Goal: Task Accomplishment & Management: Manage account settings

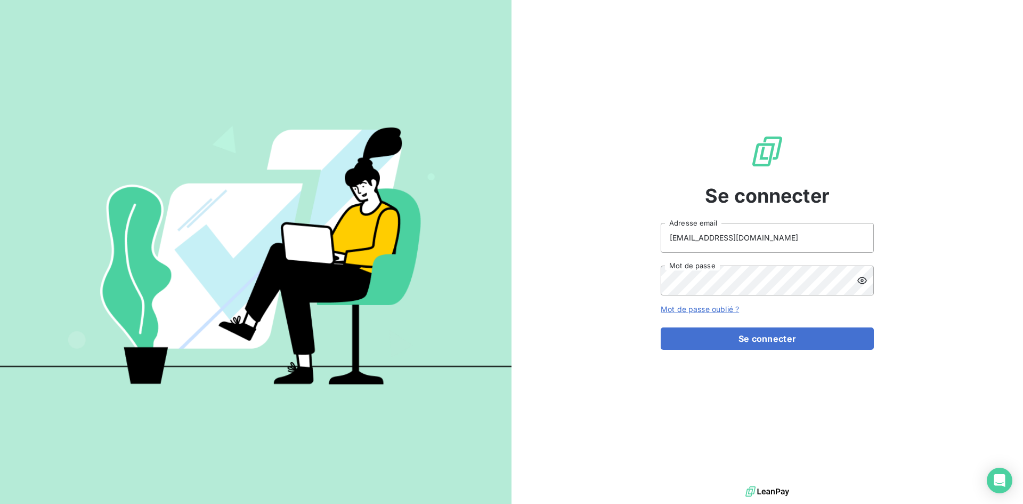
click at [765, 352] on div "Se connecter operationnel@groupelumax.com Adresse email Mot de passe Mot de pas…" at bounding box center [767, 241] width 213 height 483
click at [775, 337] on button "Se connecter" at bounding box center [767, 338] width 213 height 22
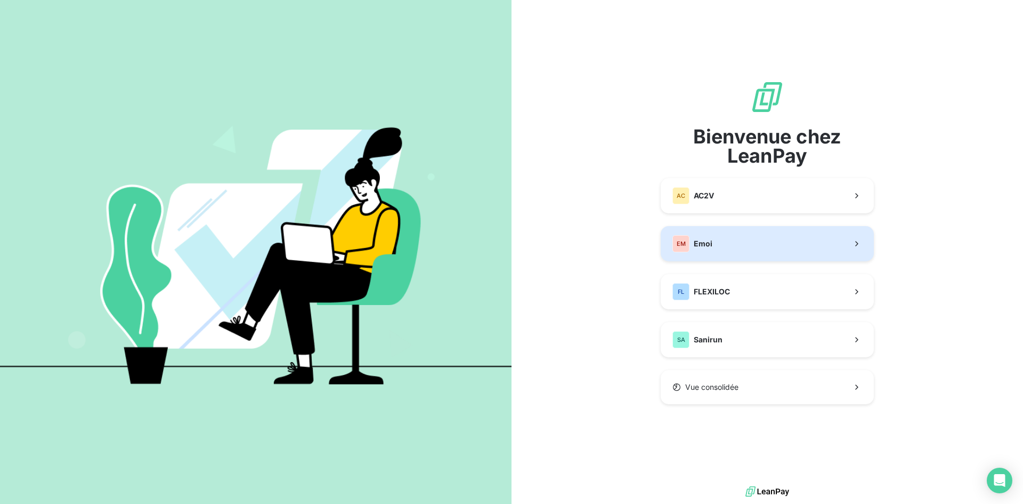
click at [770, 247] on button "EM Emoi" at bounding box center [767, 243] width 213 height 35
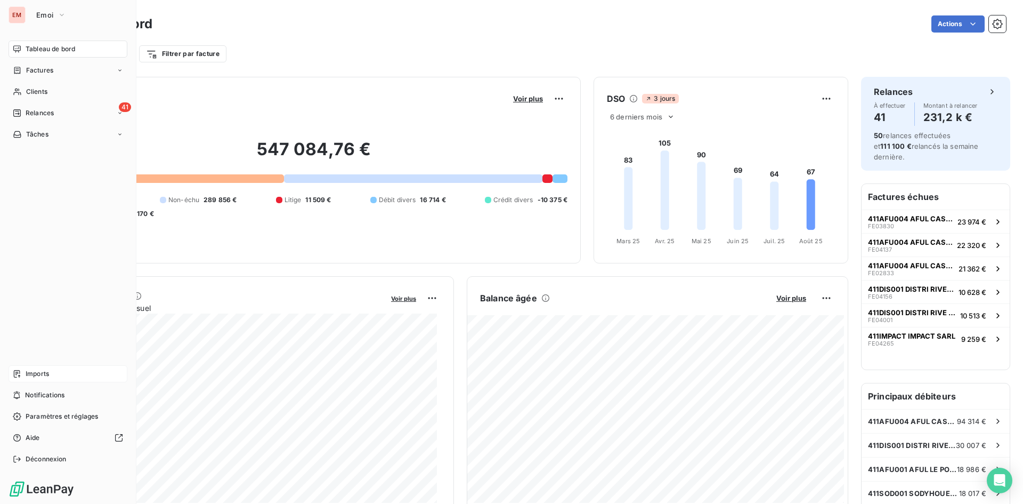
click at [29, 375] on span "Imports" at bounding box center [37, 374] width 23 height 10
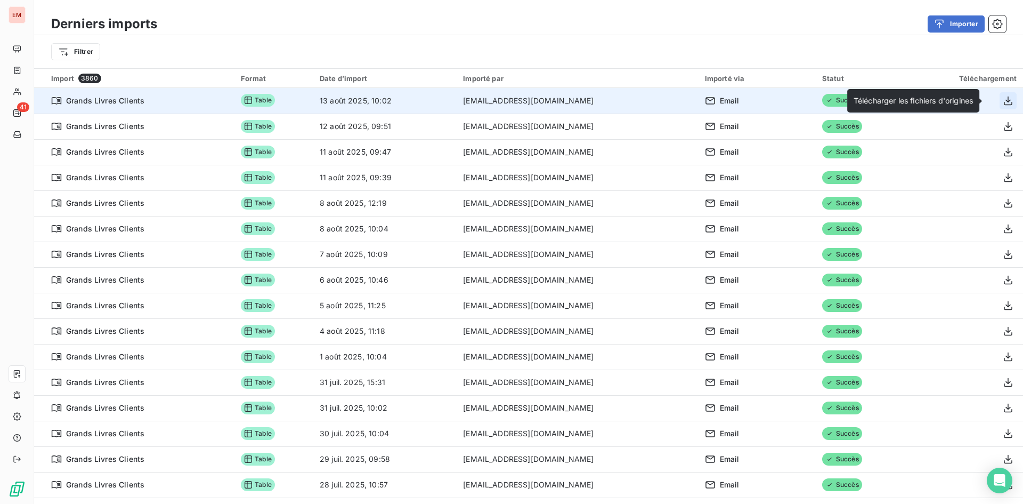
click at [1003, 101] on icon "button" at bounding box center [1008, 100] width 11 height 11
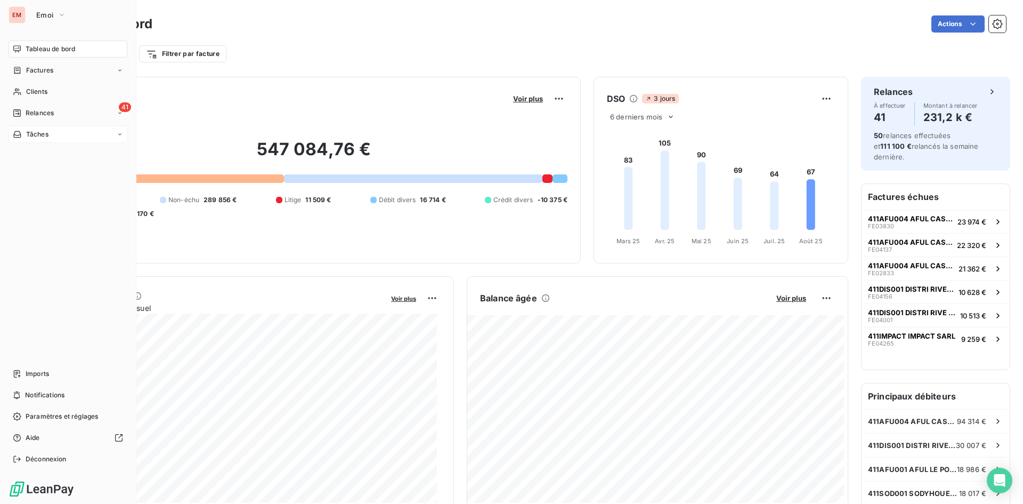
click at [94, 140] on div "Tâches" at bounding box center [68, 134] width 119 height 17
click at [43, 10] on button "Emoi" at bounding box center [51, 14] width 43 height 17
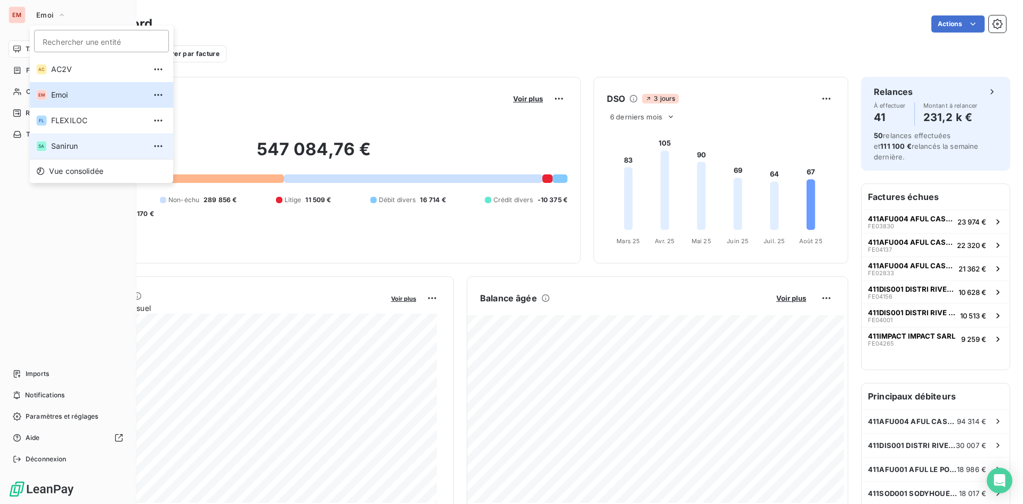
click at [80, 147] on span "Sanirun" at bounding box center [98, 146] width 94 height 11
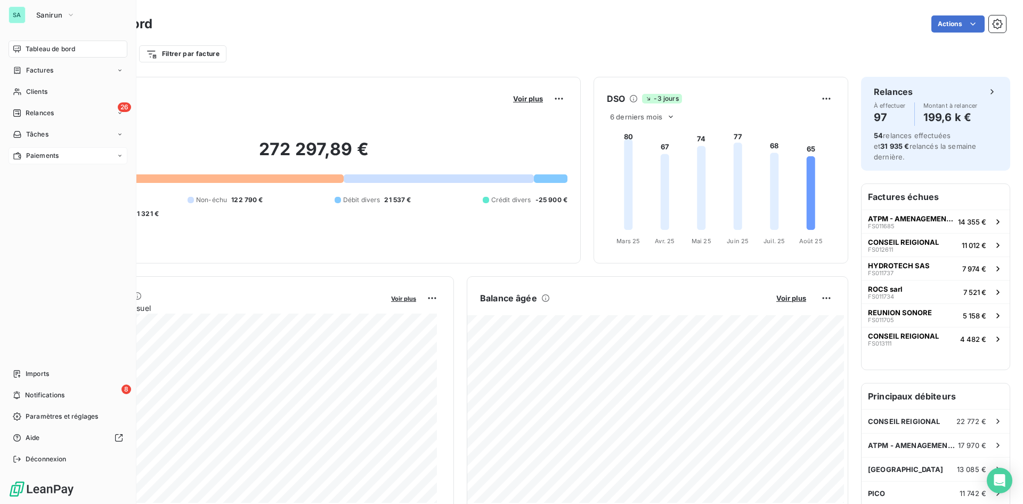
click at [55, 155] on span "Paiements" at bounding box center [42, 156] width 33 height 10
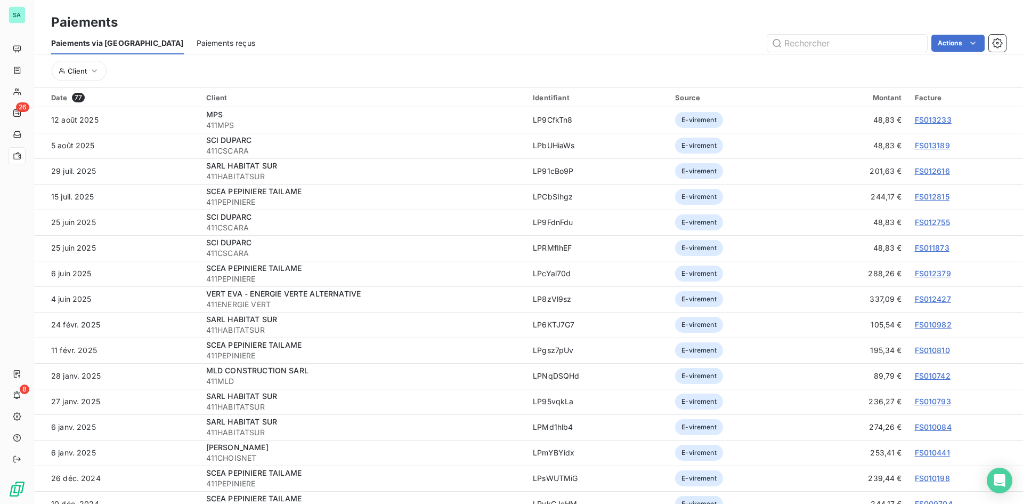
click at [197, 42] on span "Paiements reçus" at bounding box center [226, 43] width 59 height 11
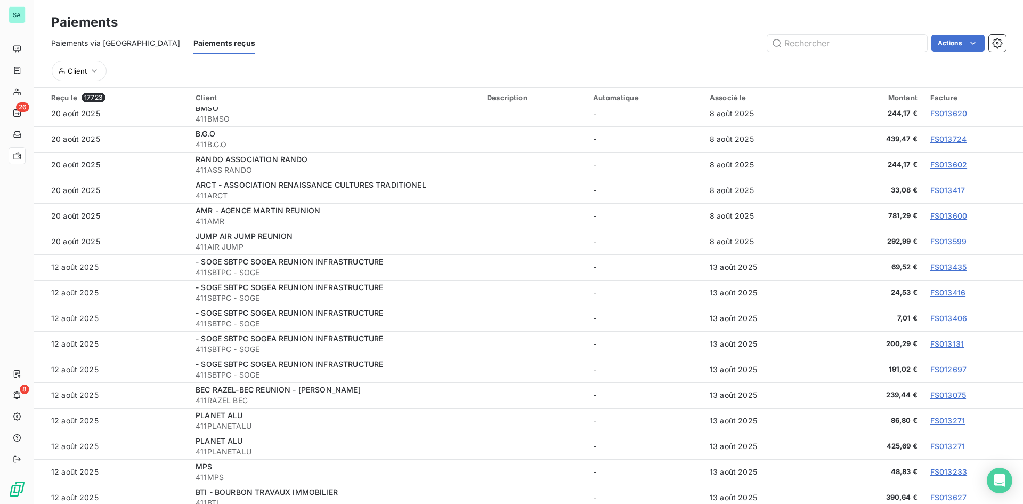
scroll to position [1279, 0]
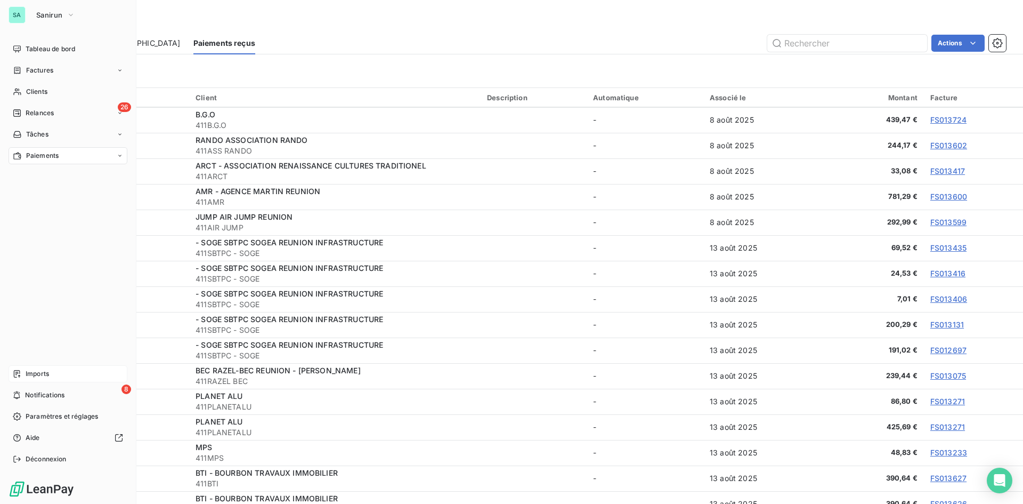
click at [57, 377] on div "Imports" at bounding box center [68, 373] width 119 height 17
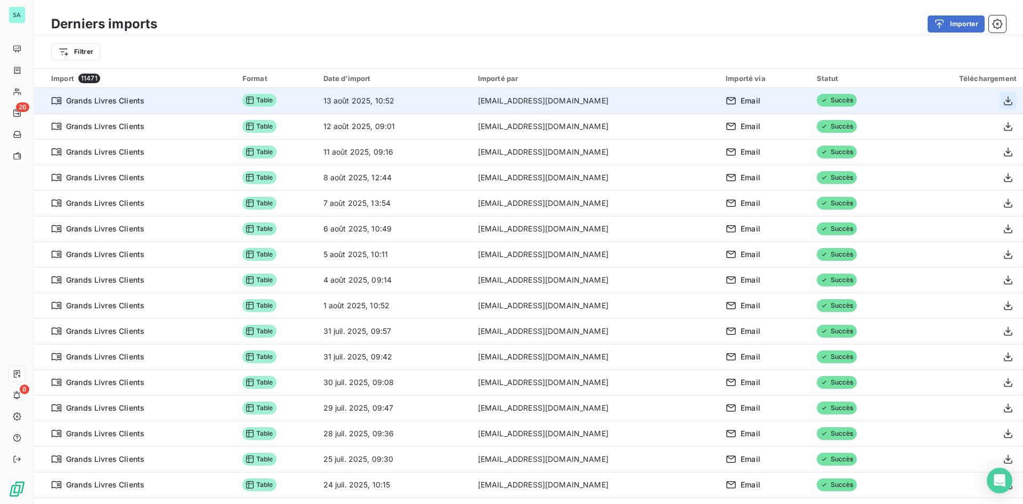
click at [1000, 94] on button "button" at bounding box center [1008, 100] width 17 height 17
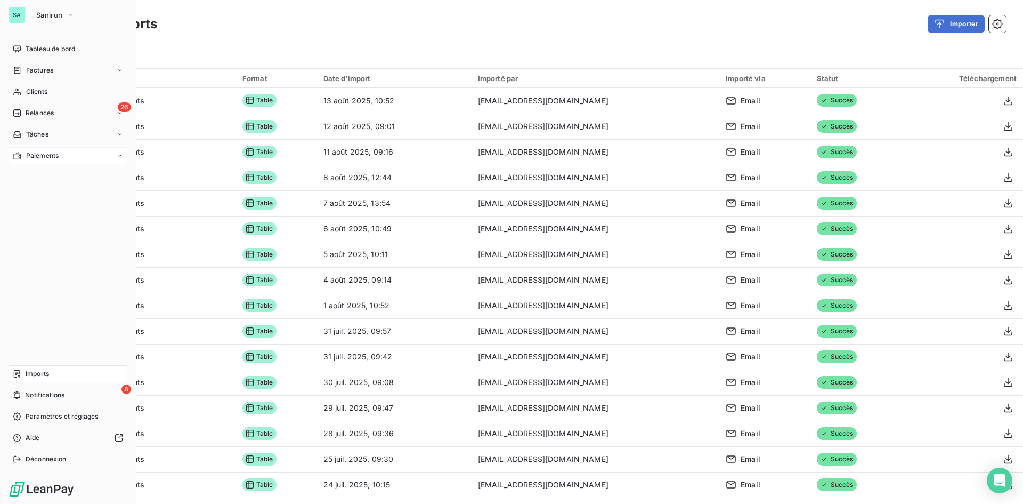
drag, startPoint x: 93, startPoint y: 158, endPoint x: 107, endPoint y: 158, distance: 14.4
click at [93, 158] on div "Paiements" at bounding box center [68, 155] width 119 height 17
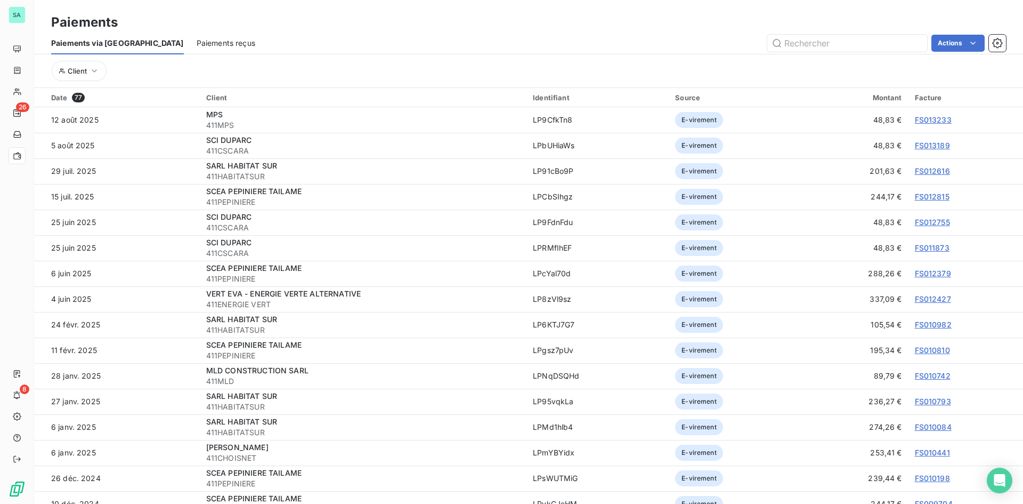
click at [199, 42] on span "Paiements reçus" at bounding box center [226, 43] width 59 height 11
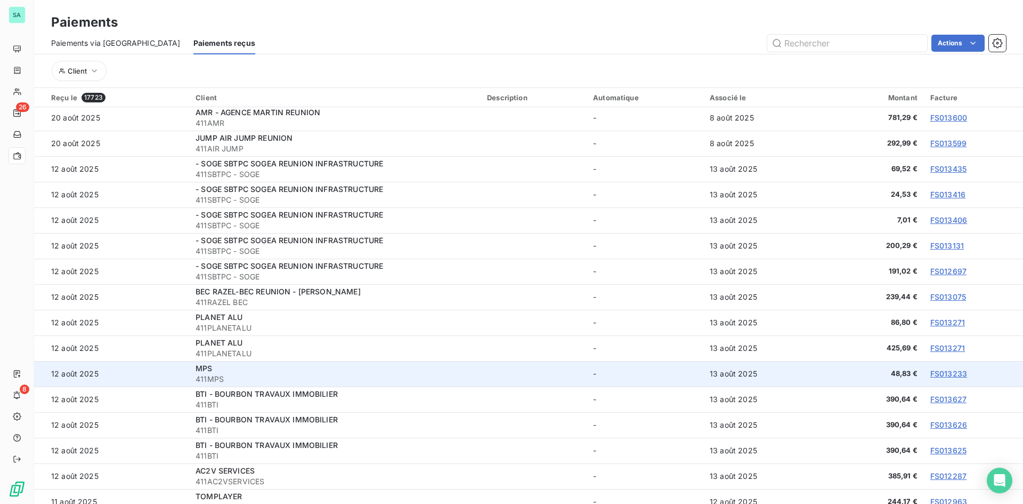
scroll to position [1332, 0]
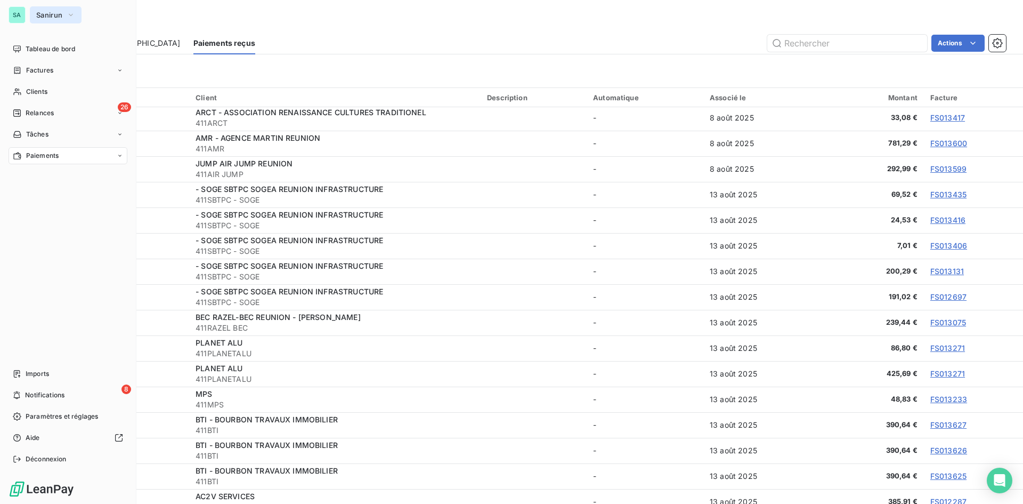
click at [39, 14] on span "Sanirun" at bounding box center [49, 15] width 26 height 9
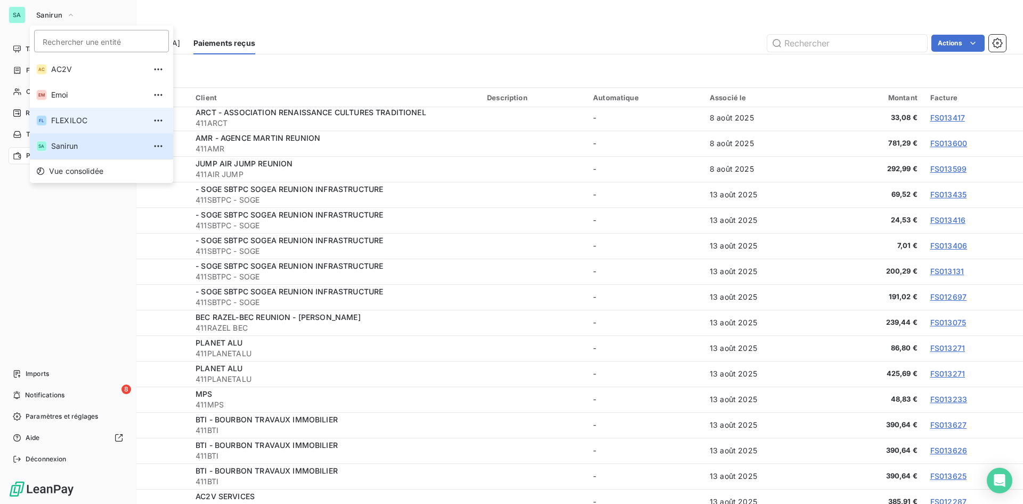
click at [58, 119] on span "FLEXILOC" at bounding box center [98, 120] width 94 height 11
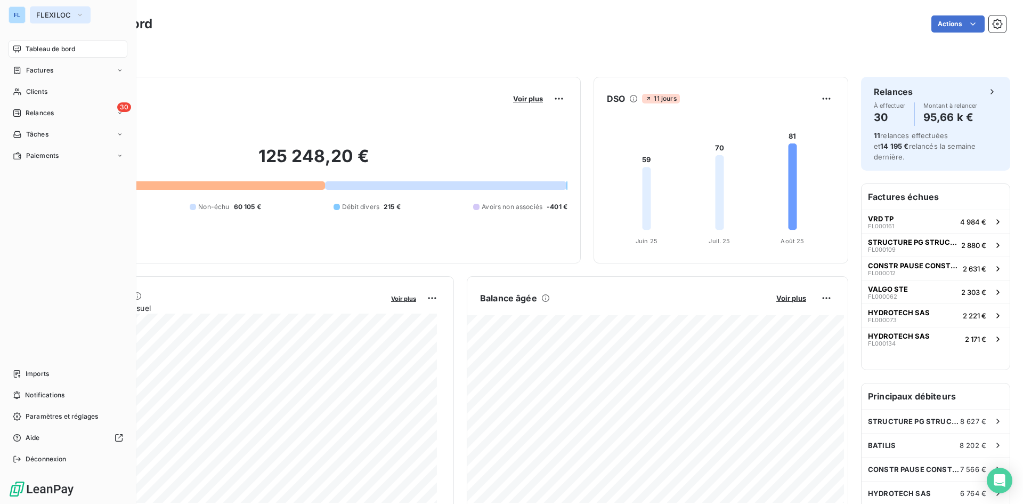
click at [60, 11] on span "FLEXILOC" at bounding box center [53, 15] width 35 height 9
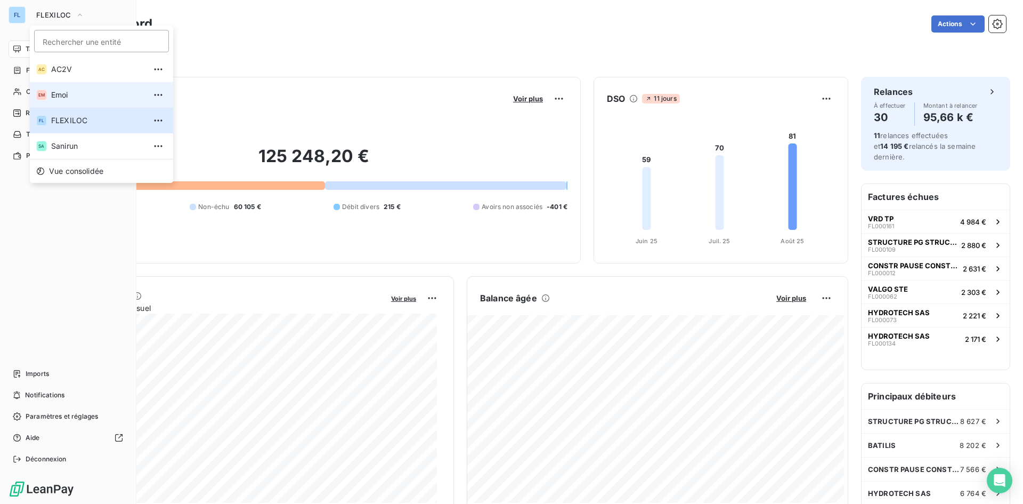
click at [62, 88] on li "EM Emoi" at bounding box center [101, 95] width 143 height 26
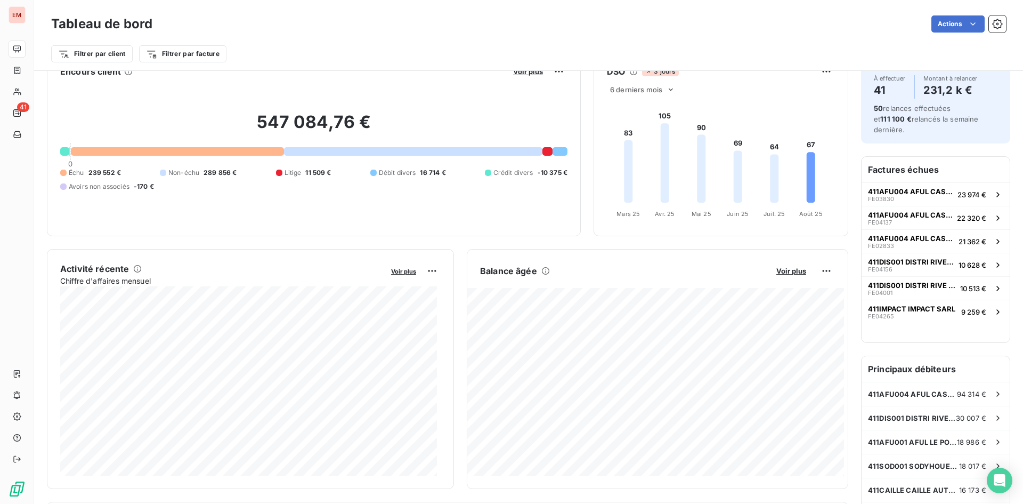
scroll to position [54, 0]
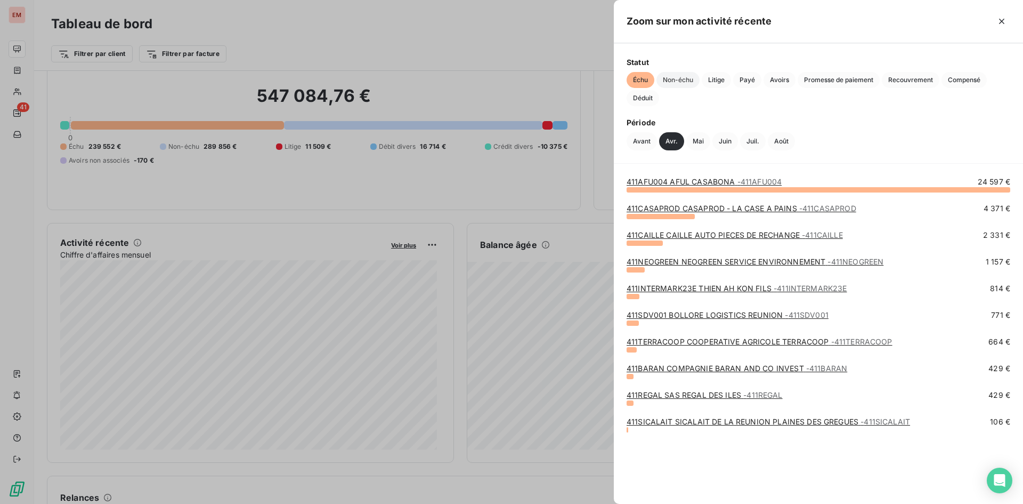
click at [667, 74] on span "Non-échu" at bounding box center [678, 80] width 43 height 16
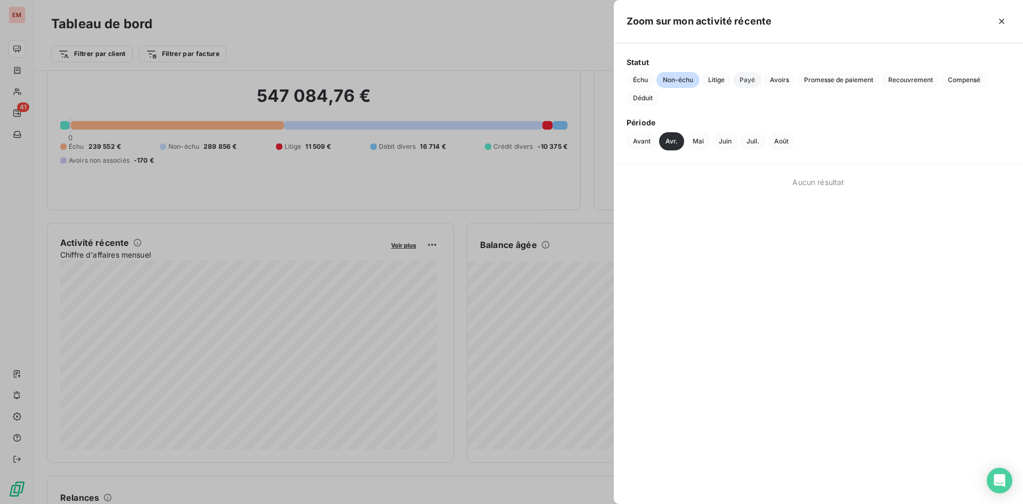
click at [749, 77] on span "Payé" at bounding box center [747, 80] width 28 height 16
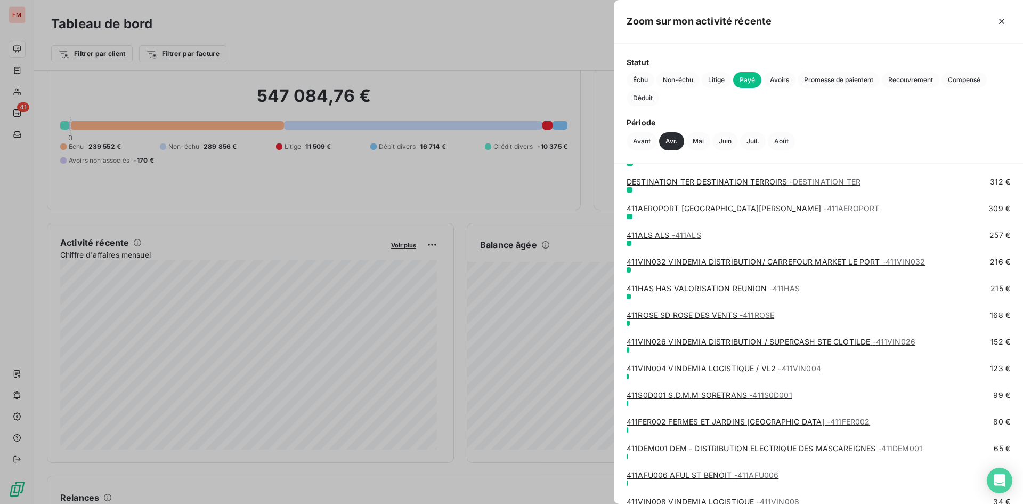
scroll to position [2896, 0]
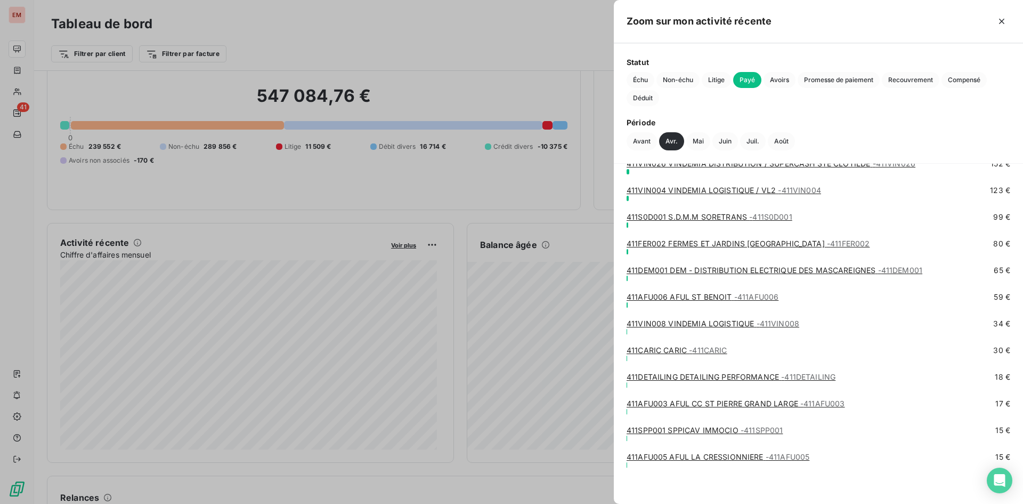
click at [379, 163] on div at bounding box center [511, 252] width 1023 height 504
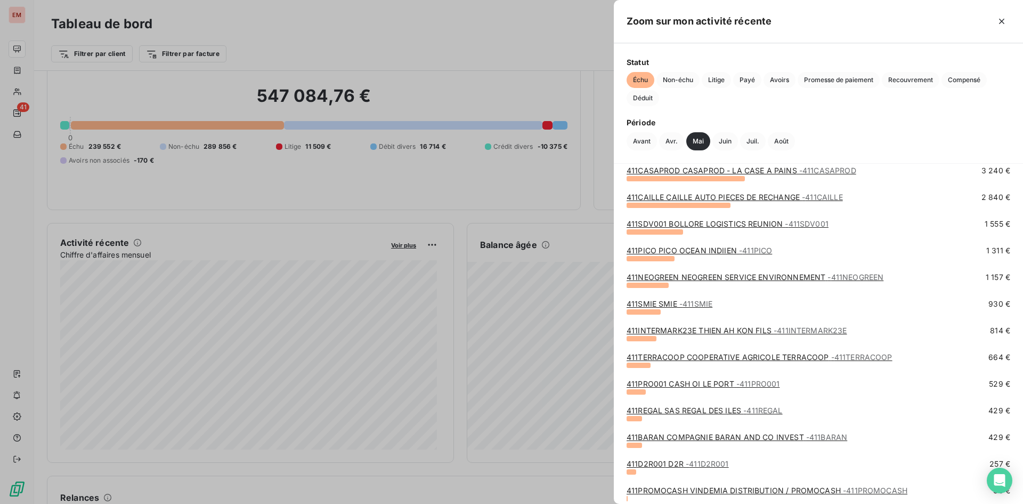
scroll to position [0, 0]
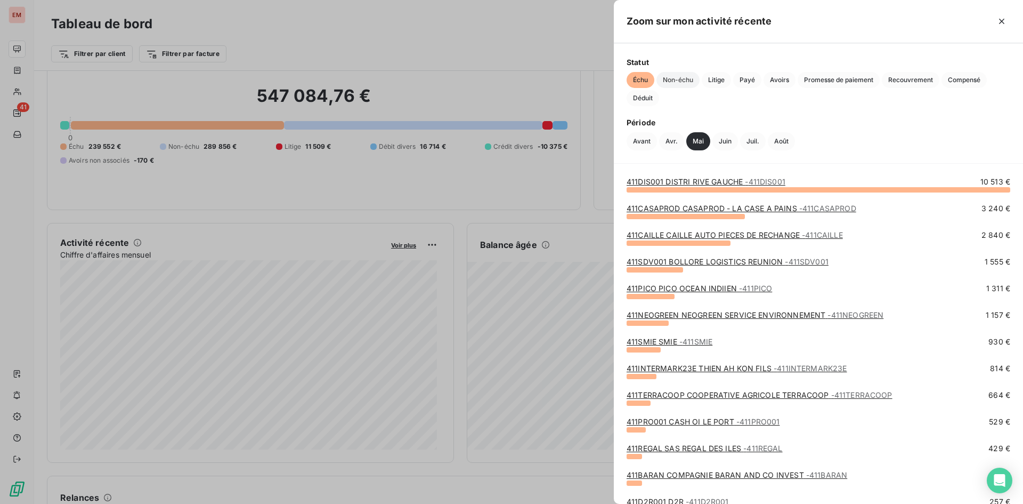
click at [667, 85] on span "Non-échu" at bounding box center [678, 80] width 43 height 16
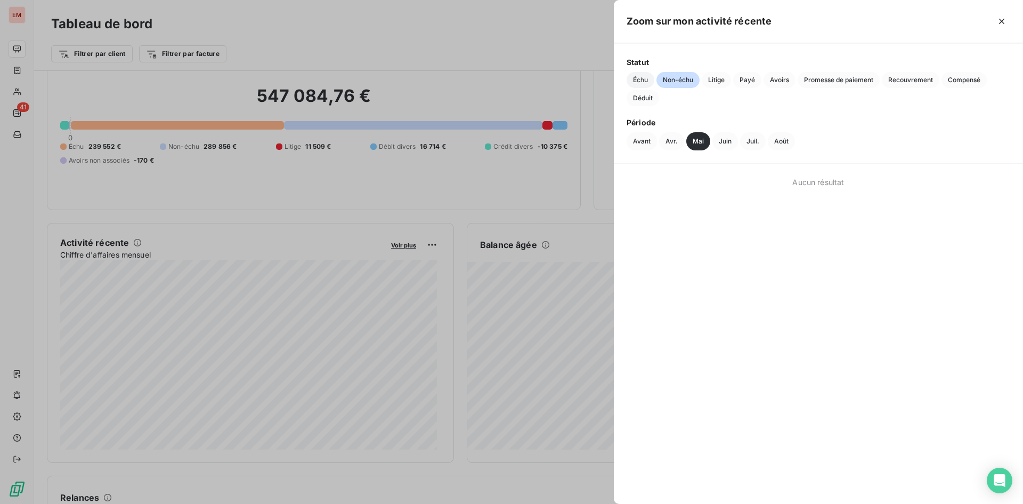
click at [642, 76] on span "Échu" at bounding box center [641, 80] width 28 height 16
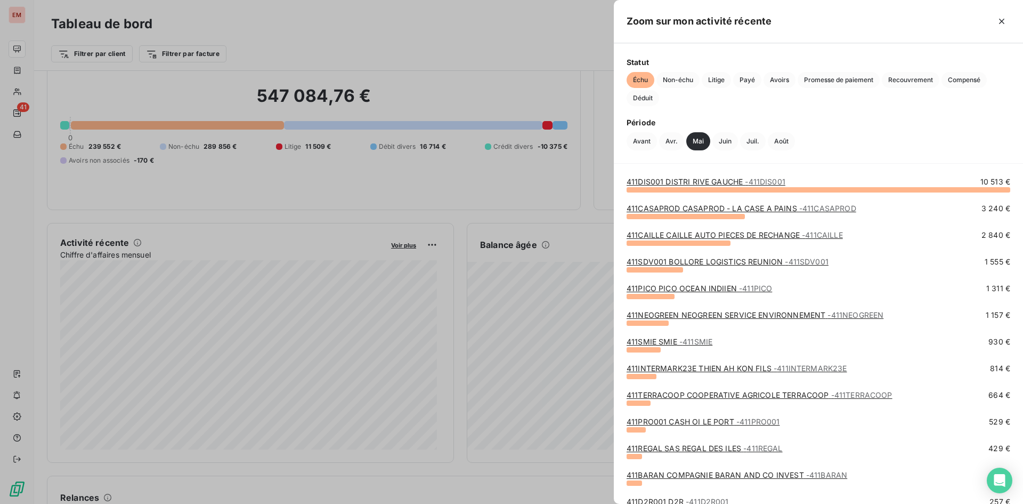
click at [349, 213] on div at bounding box center [511, 252] width 1023 height 504
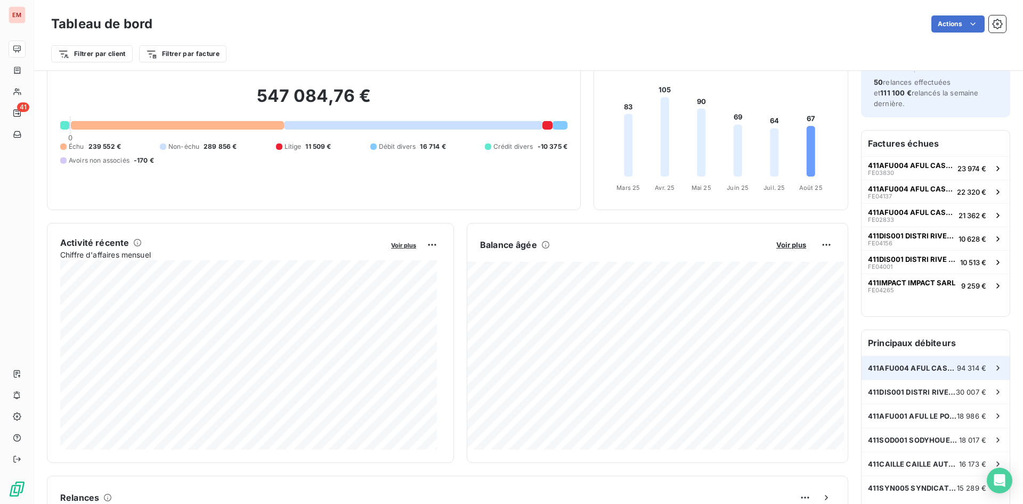
click at [923, 363] on span "411AFU004 AFUL CASABONA" at bounding box center [912, 367] width 89 height 9
